Goal: Task Accomplishment & Management: Manage account settings

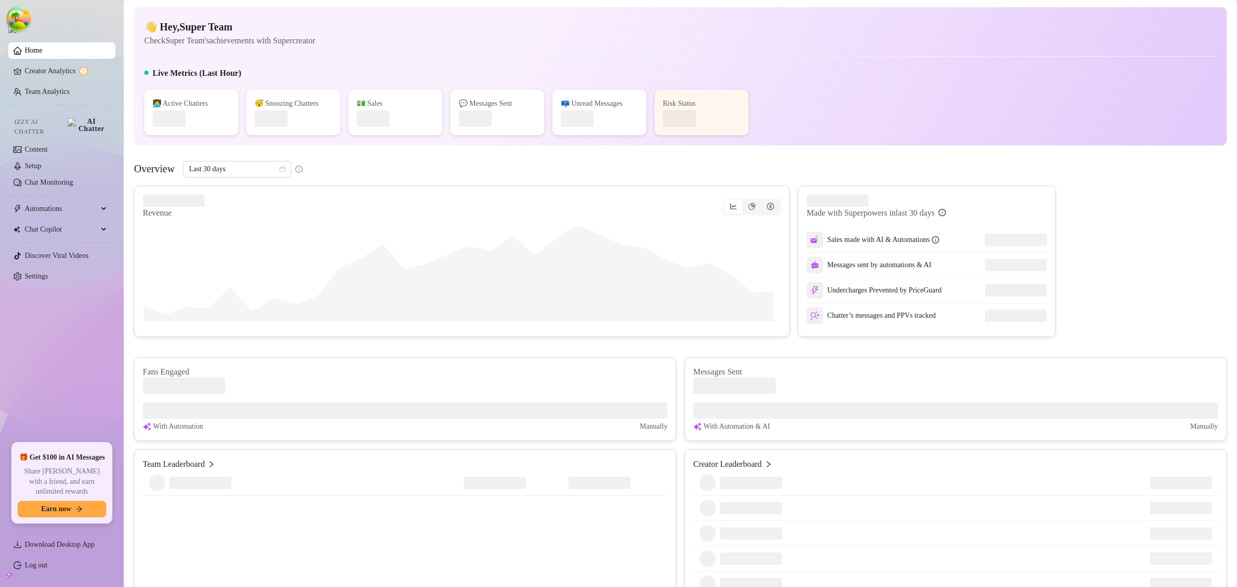
click at [1086, 236] on div "Revenue Made with Superpowers in last 30 days Sales made with AI & Automations …" at bounding box center [680, 261] width 1093 height 151
click at [44, 561] on link "Log out" at bounding box center [36, 565] width 23 height 8
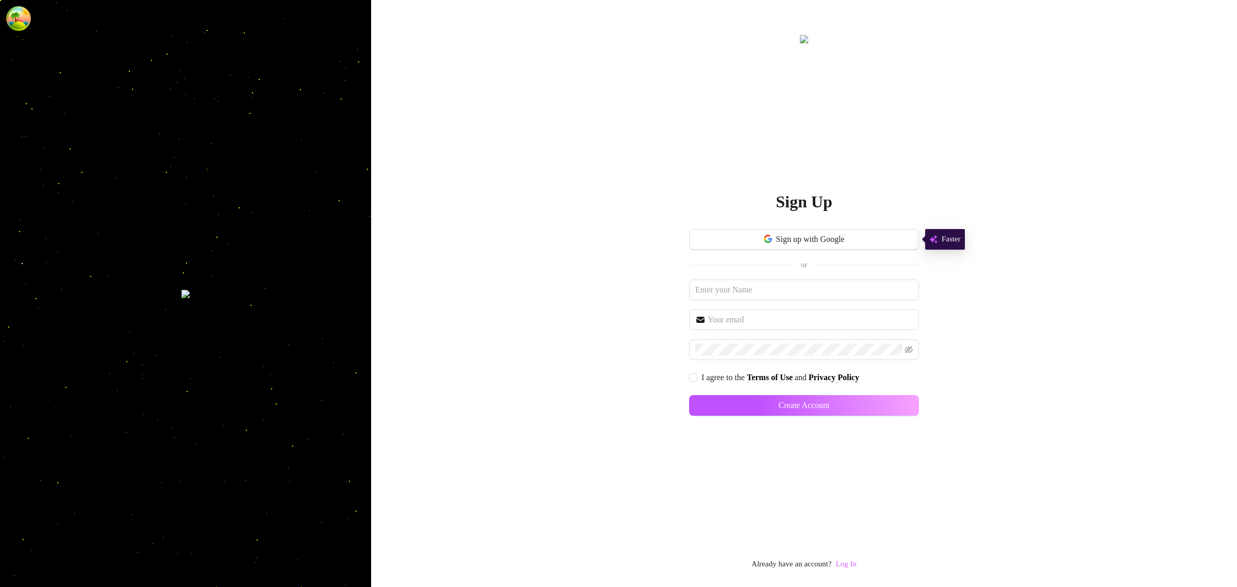
click at [852, 565] on link "Log In" at bounding box center [846, 563] width 21 height 8
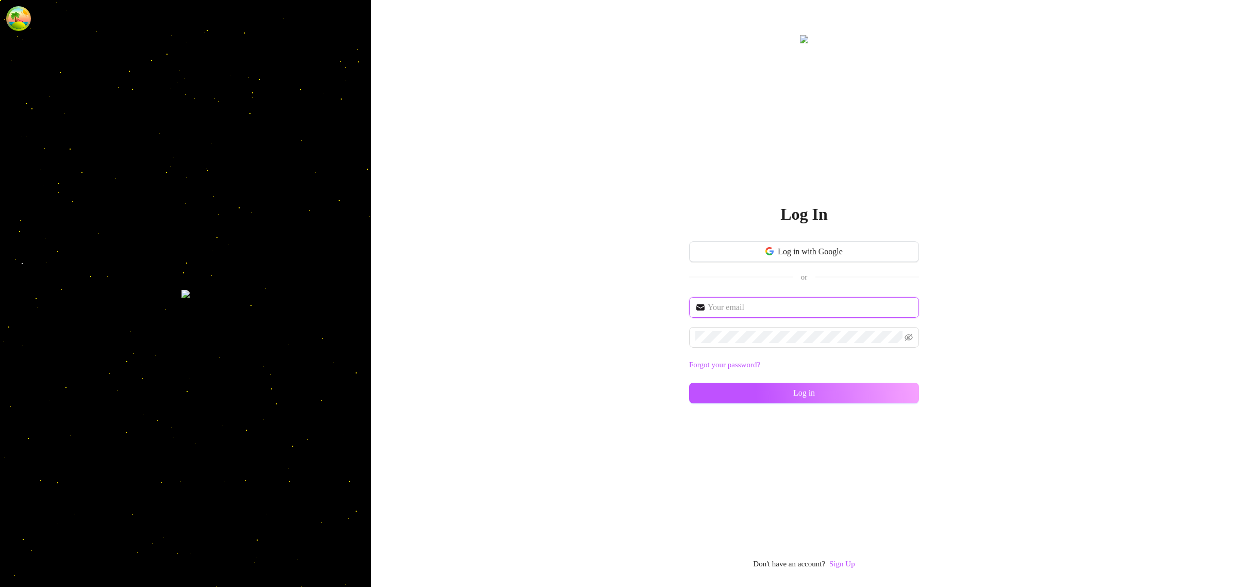
click at [761, 310] on input "text" at bounding box center [810, 307] width 205 height 12
type input "[EMAIL_ADDRESS][DOMAIN_NAME]"
click at [815, 391] on span "Log in" at bounding box center [805, 392] width 22 height 9
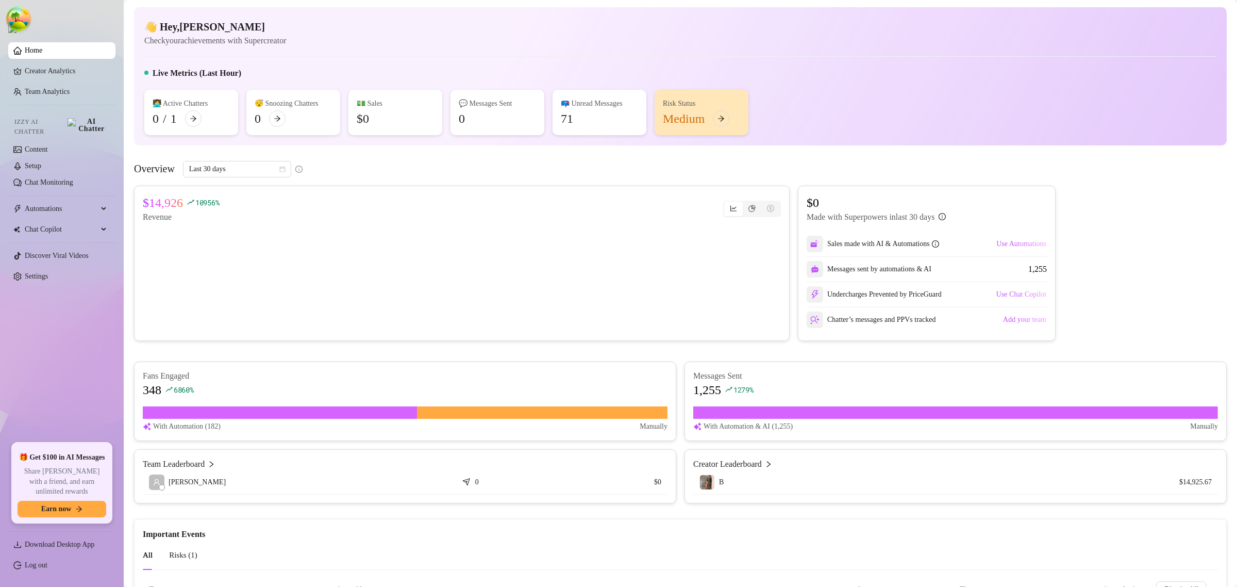
click at [1084, 241] on div "$14,926 10956 % Revenue $0 Made with Superpowers in last 30 days Sales made wit…" at bounding box center [680, 263] width 1093 height 155
click at [48, 272] on link "Settings" at bounding box center [36, 276] width 23 height 8
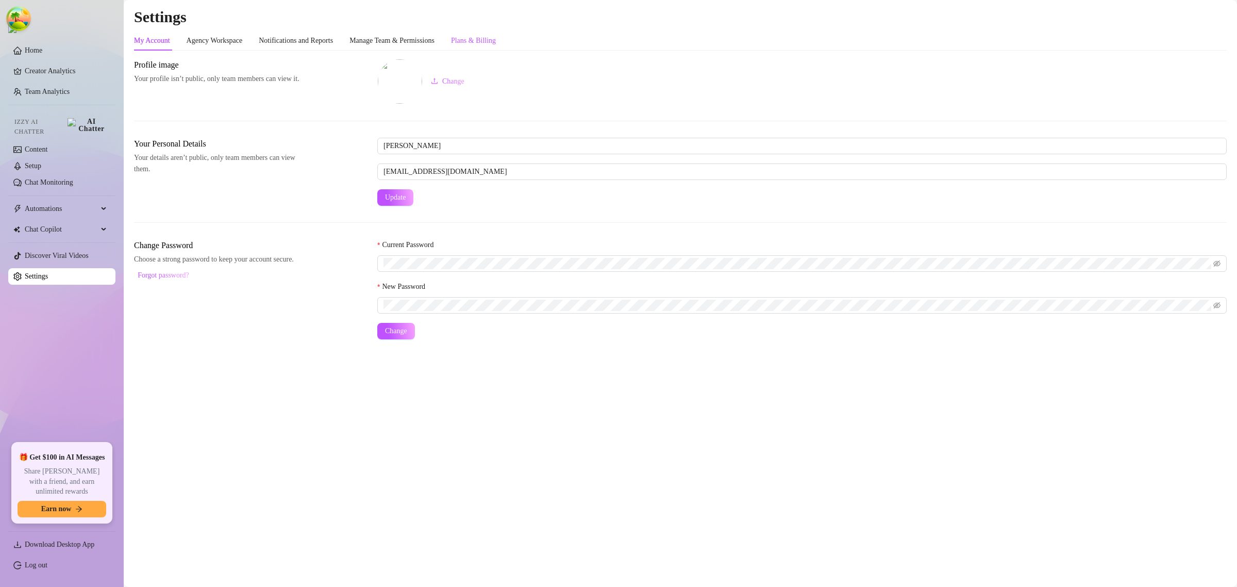
click at [490, 44] on div "Plans & Billing" at bounding box center [473, 40] width 45 height 11
